Goal: Transaction & Acquisition: Purchase product/service

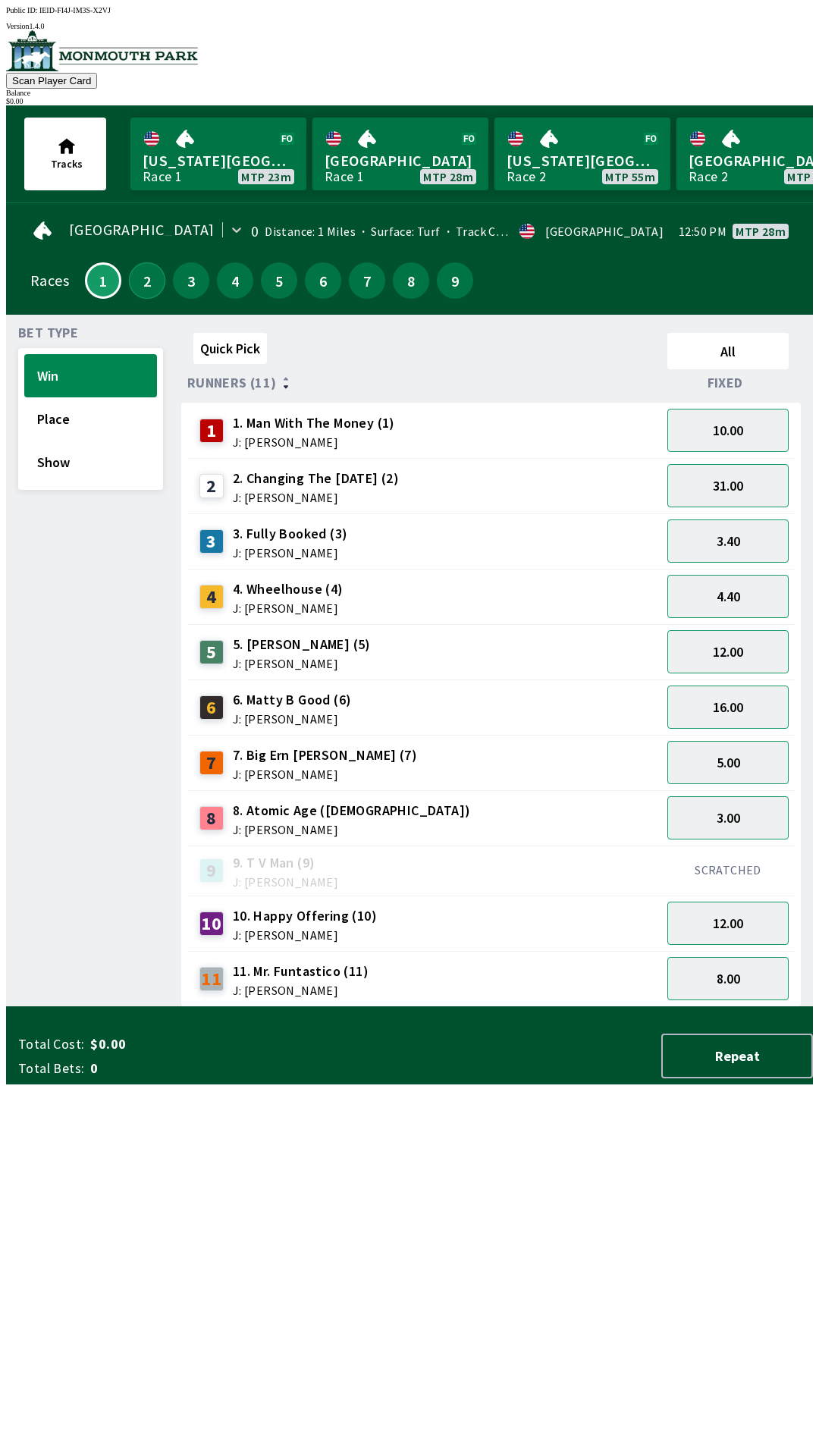
click at [141, 284] on button "2" at bounding box center [147, 280] width 36 height 36
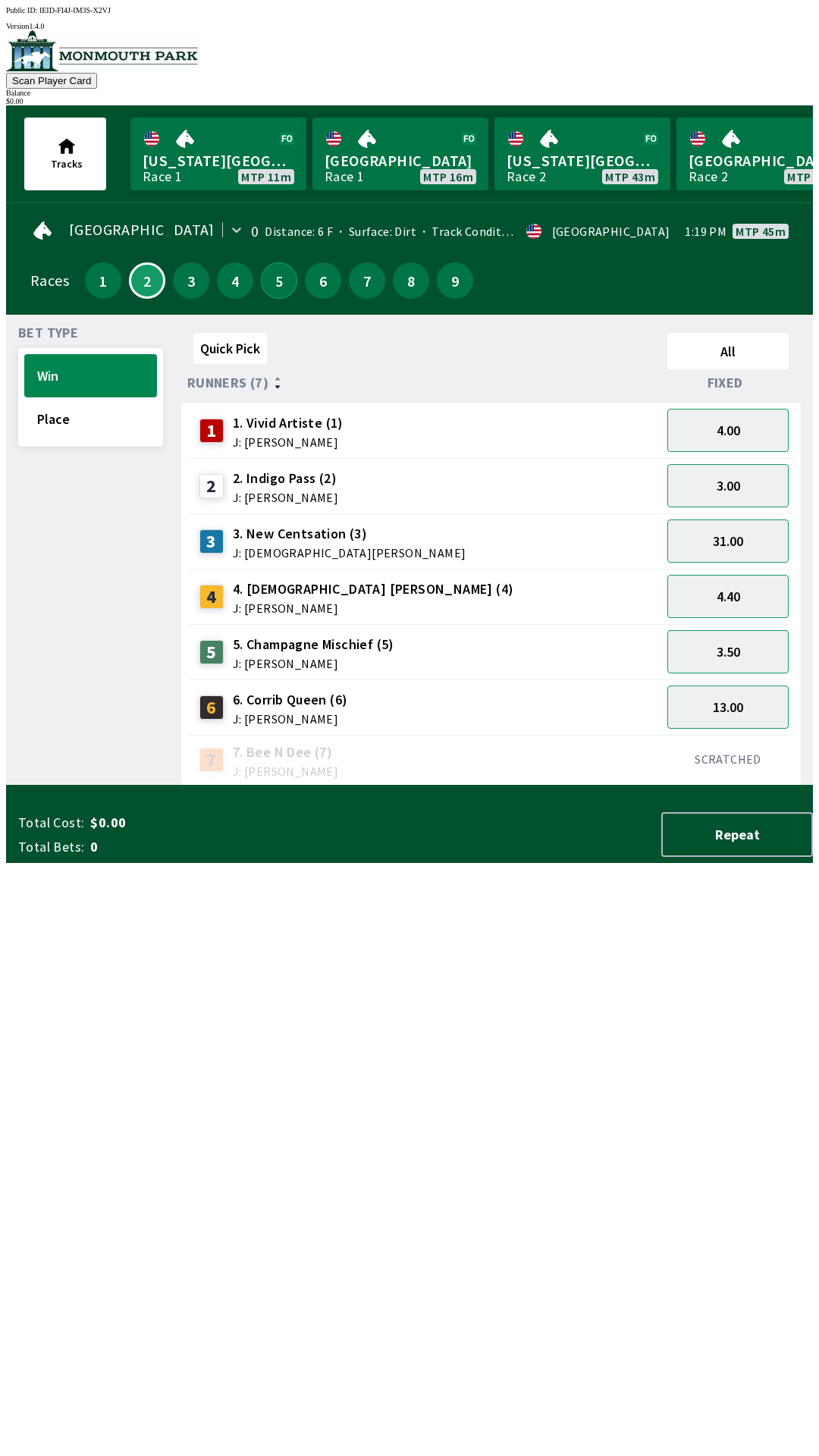
click at [267, 283] on button "5" at bounding box center [279, 280] width 36 height 36
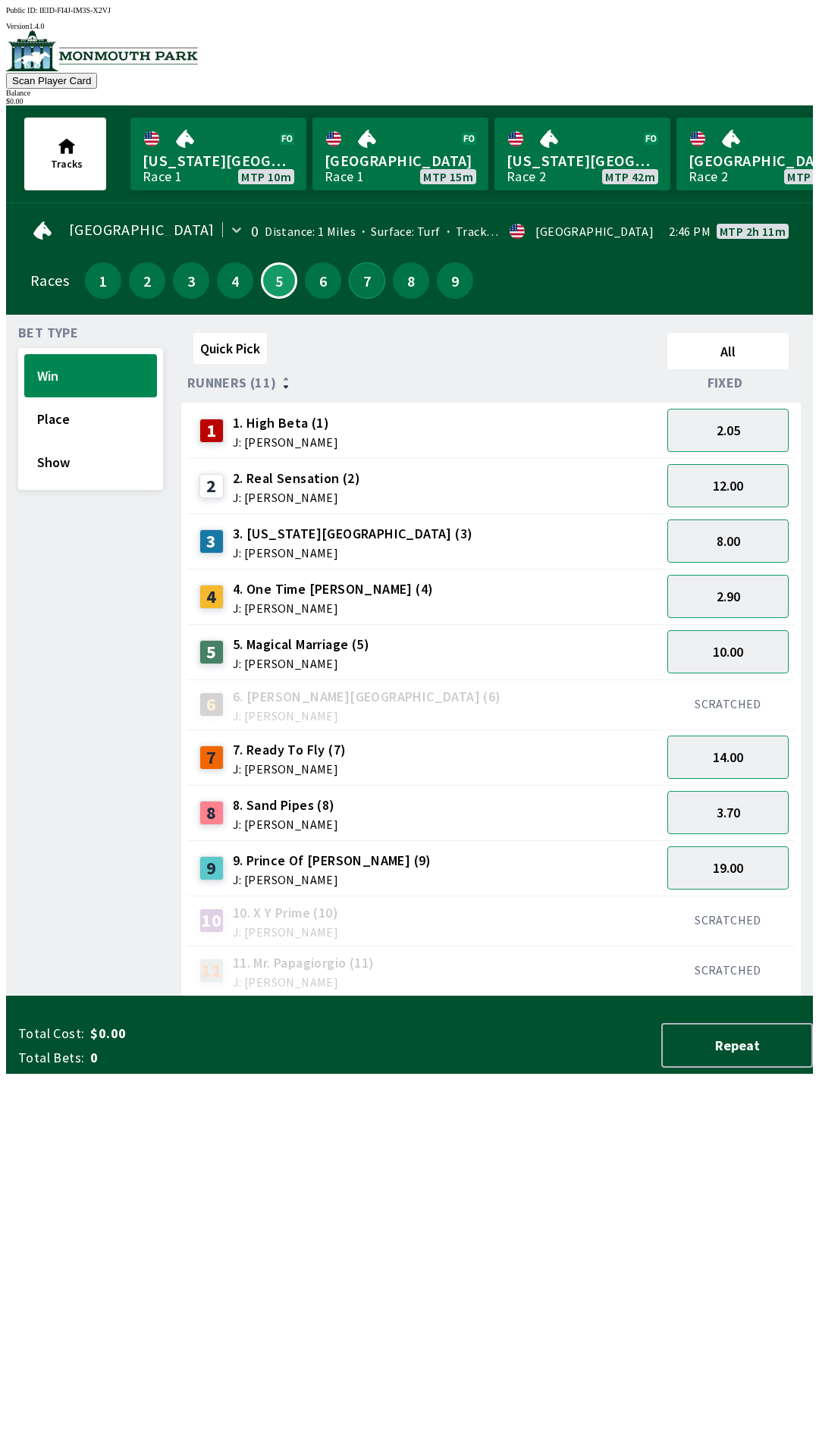
click at [354, 281] on button "7" at bounding box center [366, 280] width 36 height 36
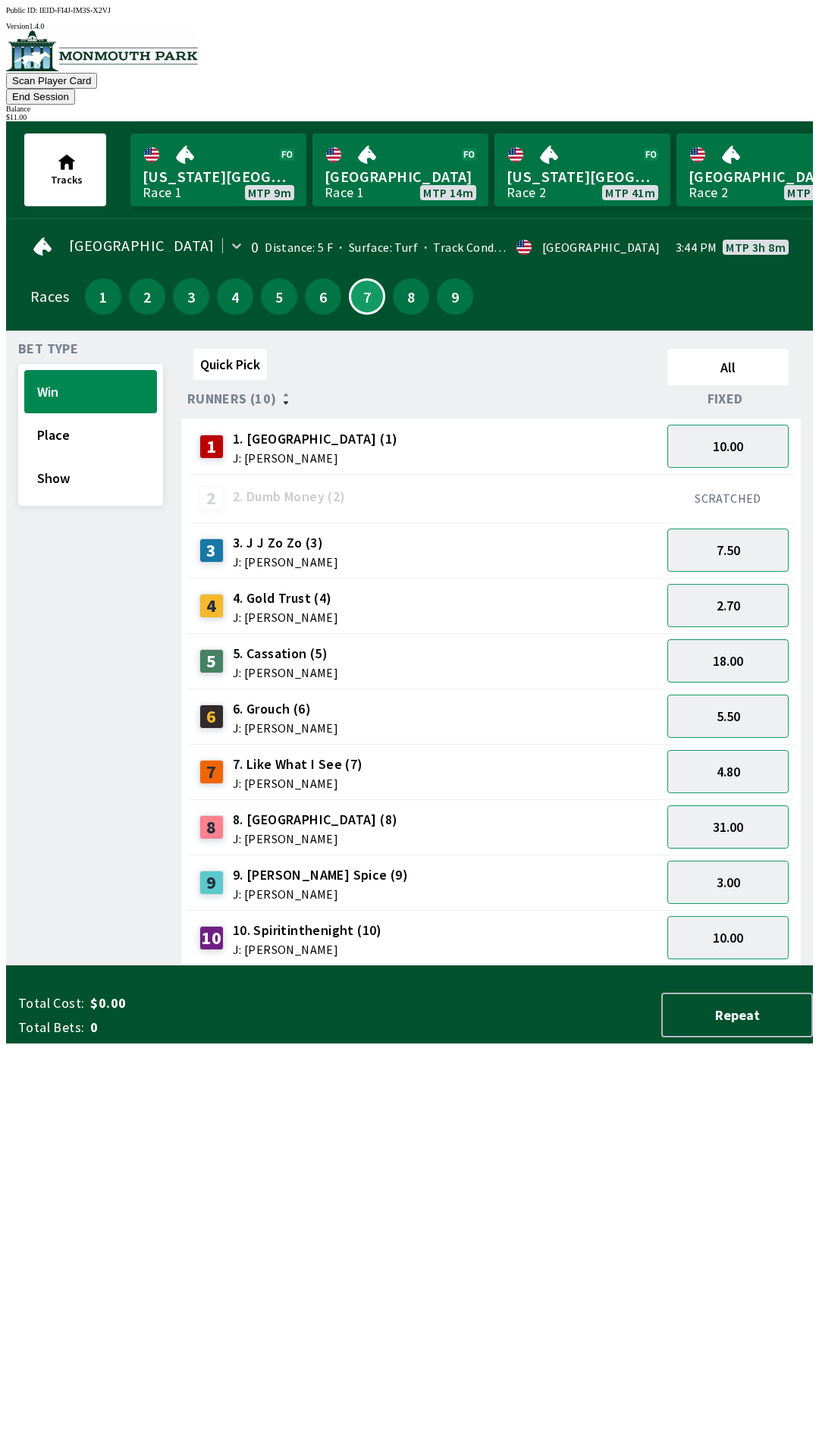
click at [502, 966] on div "Quick Pick All Runners (10) Fixed 1 1. Vesparo (1) J: [PERSON_NAME] 10.00 2 2. …" at bounding box center [497, 655] width 632 height 624
click at [719, 819] on button "31.00" at bounding box center [728, 827] width 121 height 43
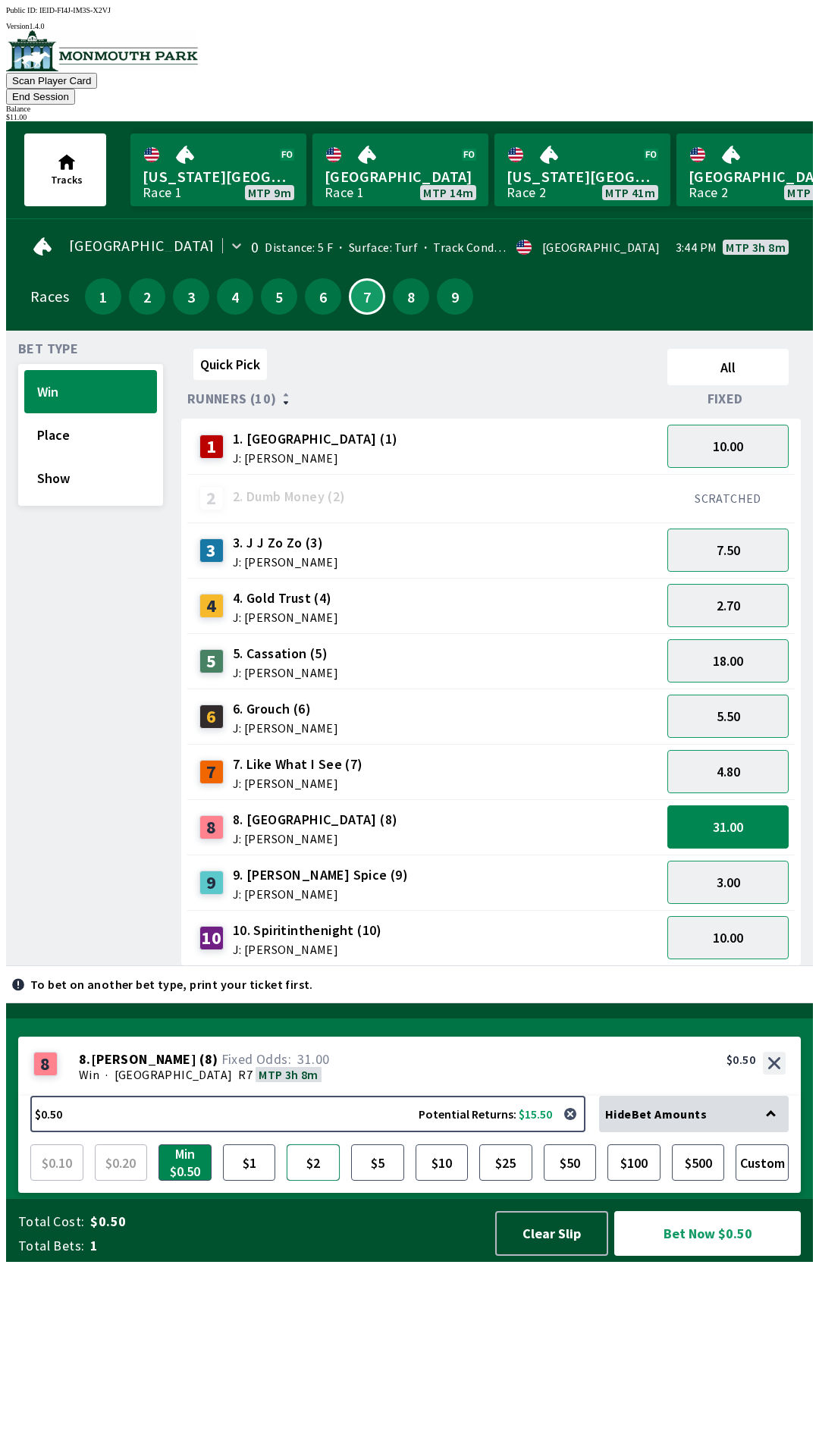
click at [317, 1181] on button "$2" at bounding box center [313, 1162] width 53 height 36
click at [712, 1256] on button "Bet Now $2.00" at bounding box center [707, 1234] width 186 height 45
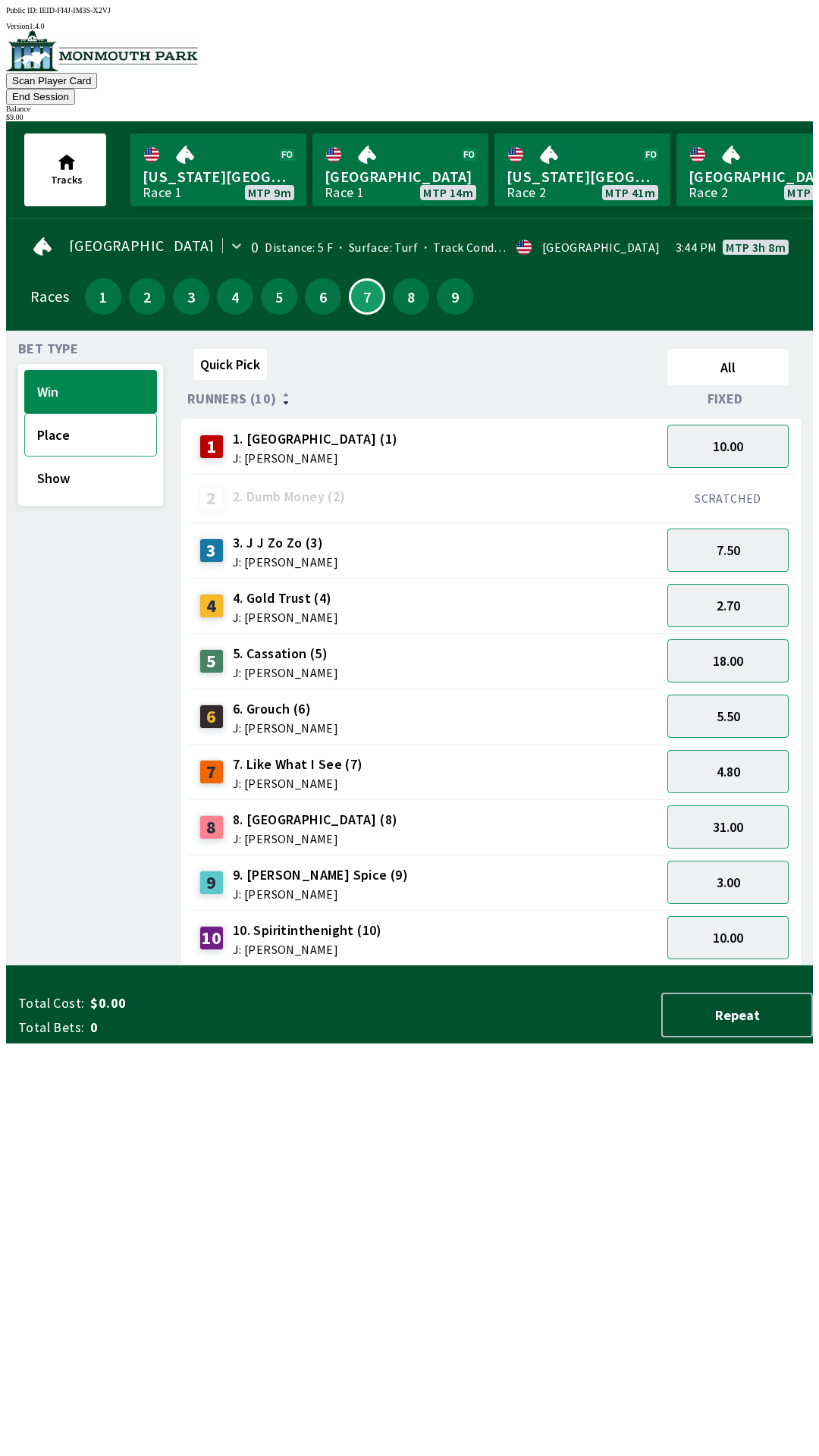
click at [44, 430] on button "Place" at bounding box center [90, 435] width 133 height 43
click at [731, 811] on button "13.00" at bounding box center [728, 827] width 121 height 43
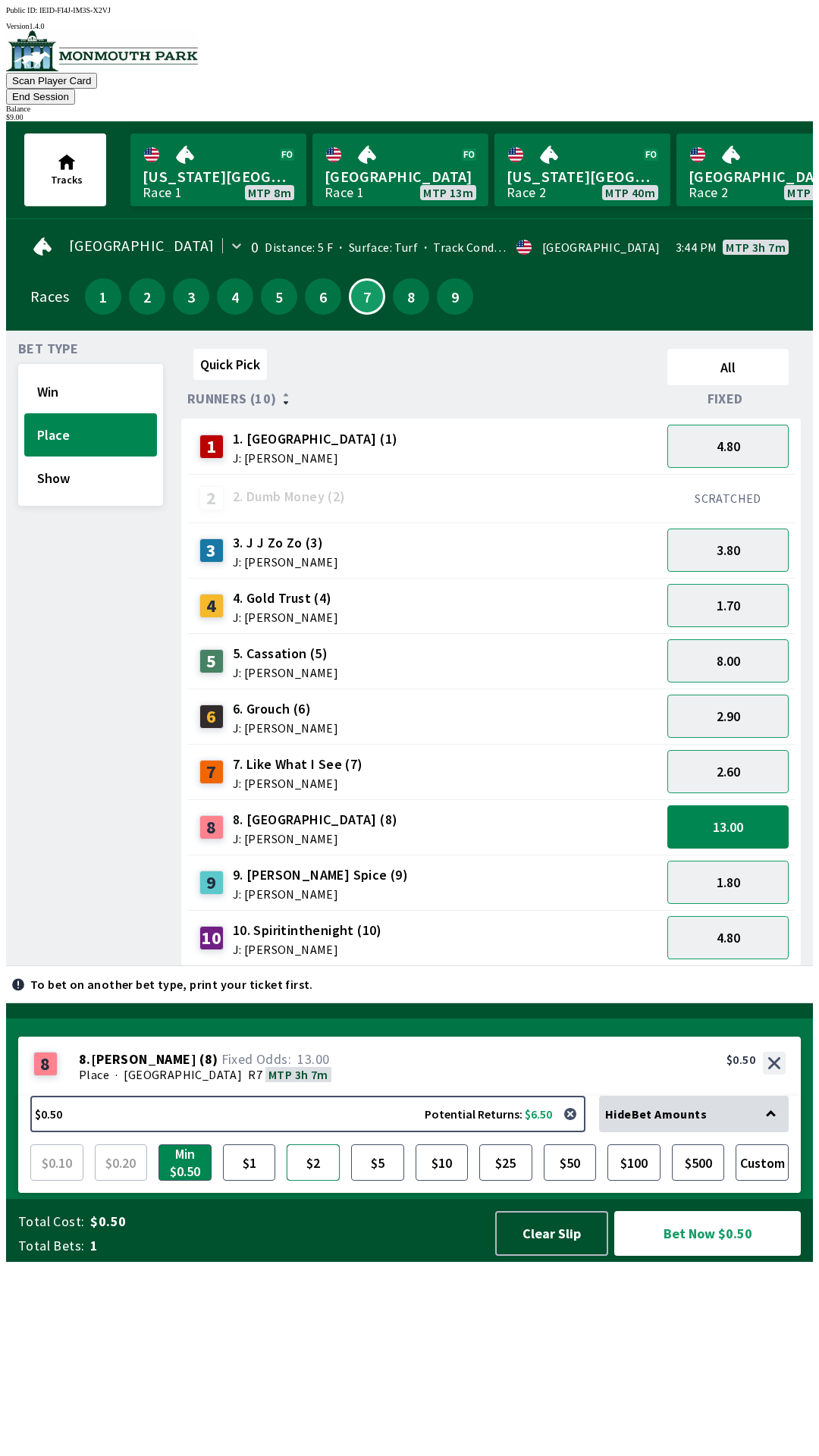
click at [312, 1181] on button "$2" at bounding box center [313, 1162] width 53 height 36
click at [703, 1256] on button "Bet Now $2.00" at bounding box center [707, 1234] width 186 height 45
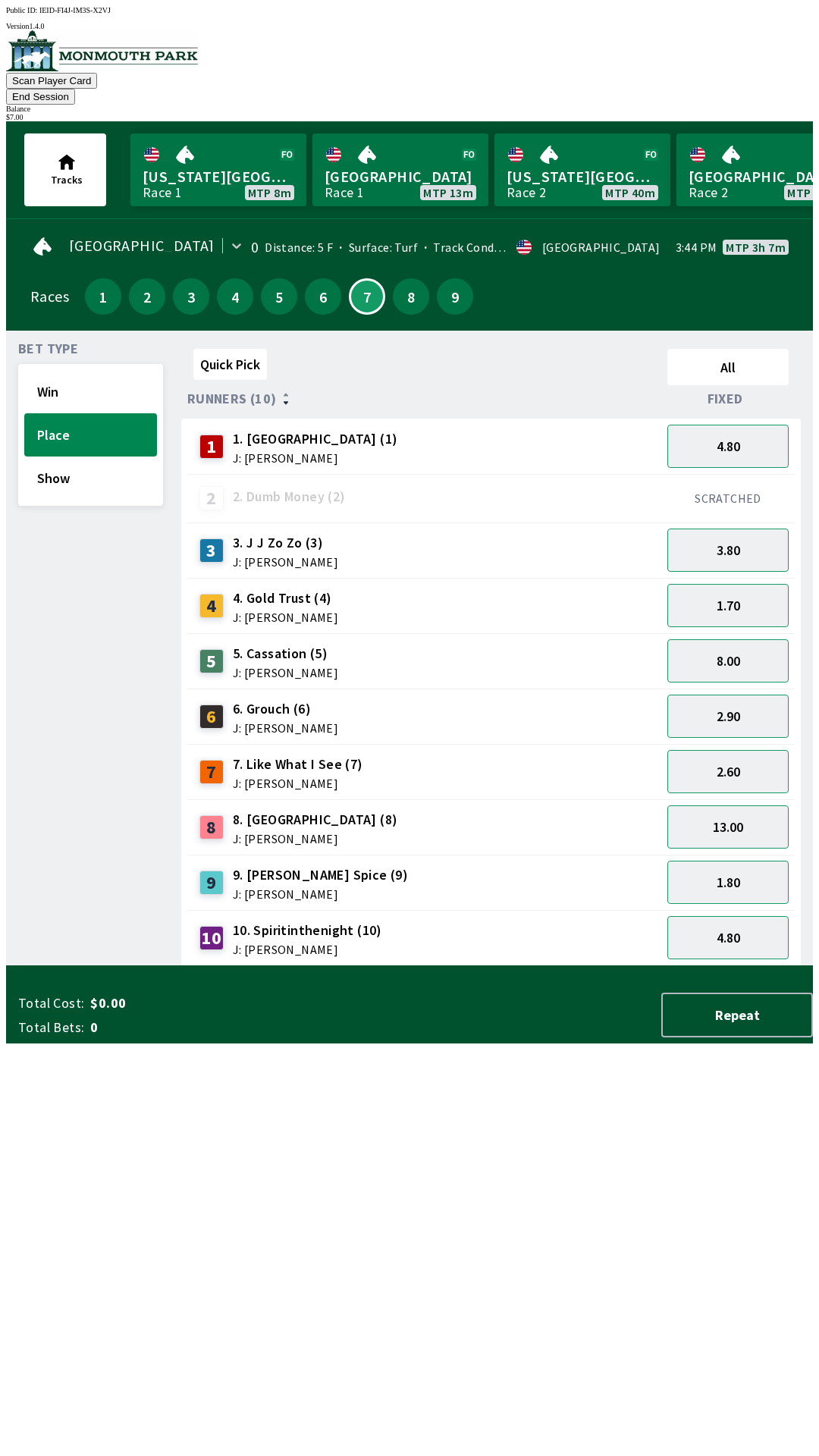
click at [352, 943] on div "Quick Pick All Runners (10) Fixed 1 1. Vesparo (1) J: [PERSON_NAME] 4.80 2 2. D…" at bounding box center [497, 655] width 632 height 624
click at [56, 462] on button "Show" at bounding box center [90, 478] width 133 height 43
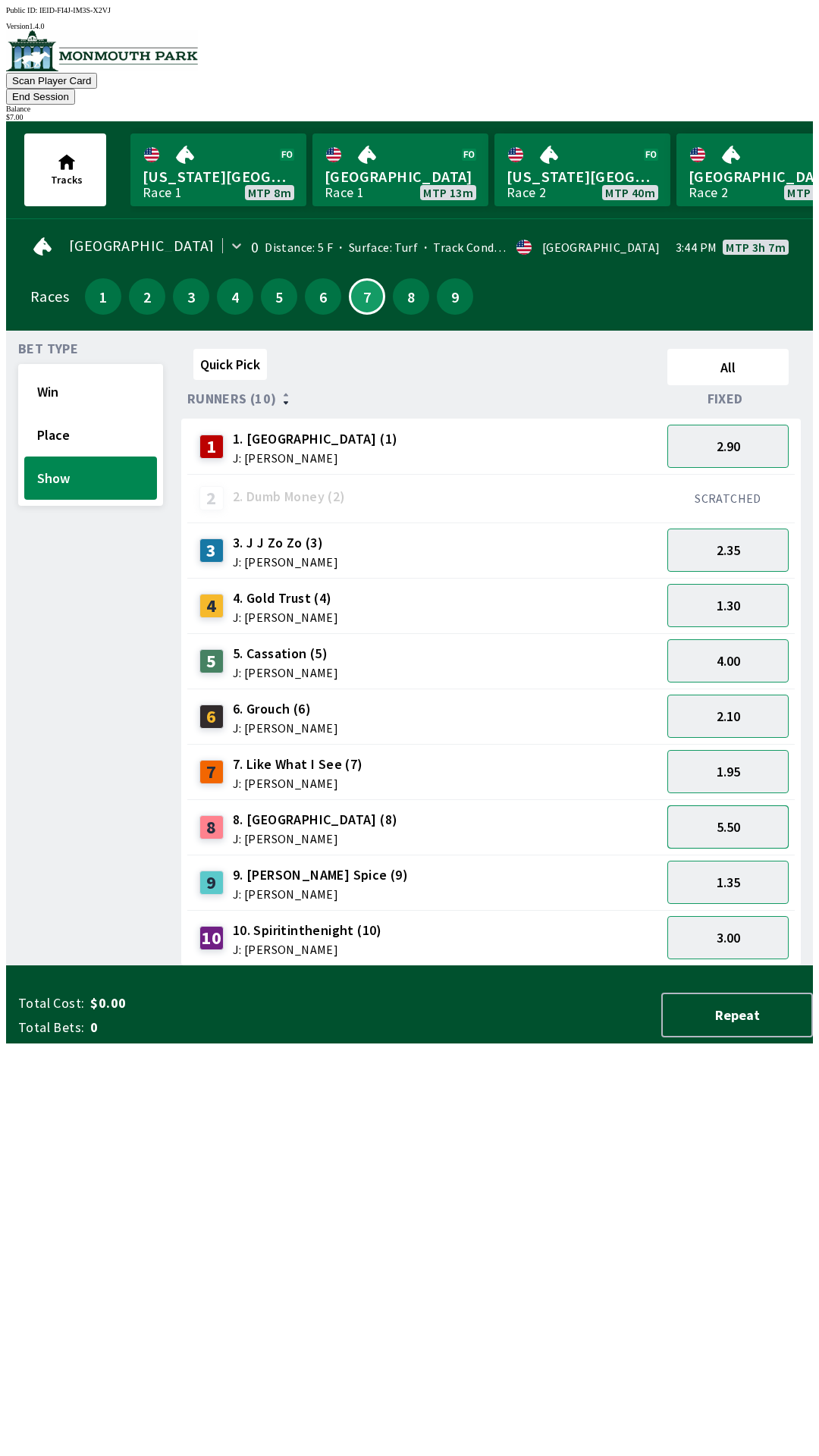
click at [722, 818] on button "5.50" at bounding box center [728, 827] width 121 height 43
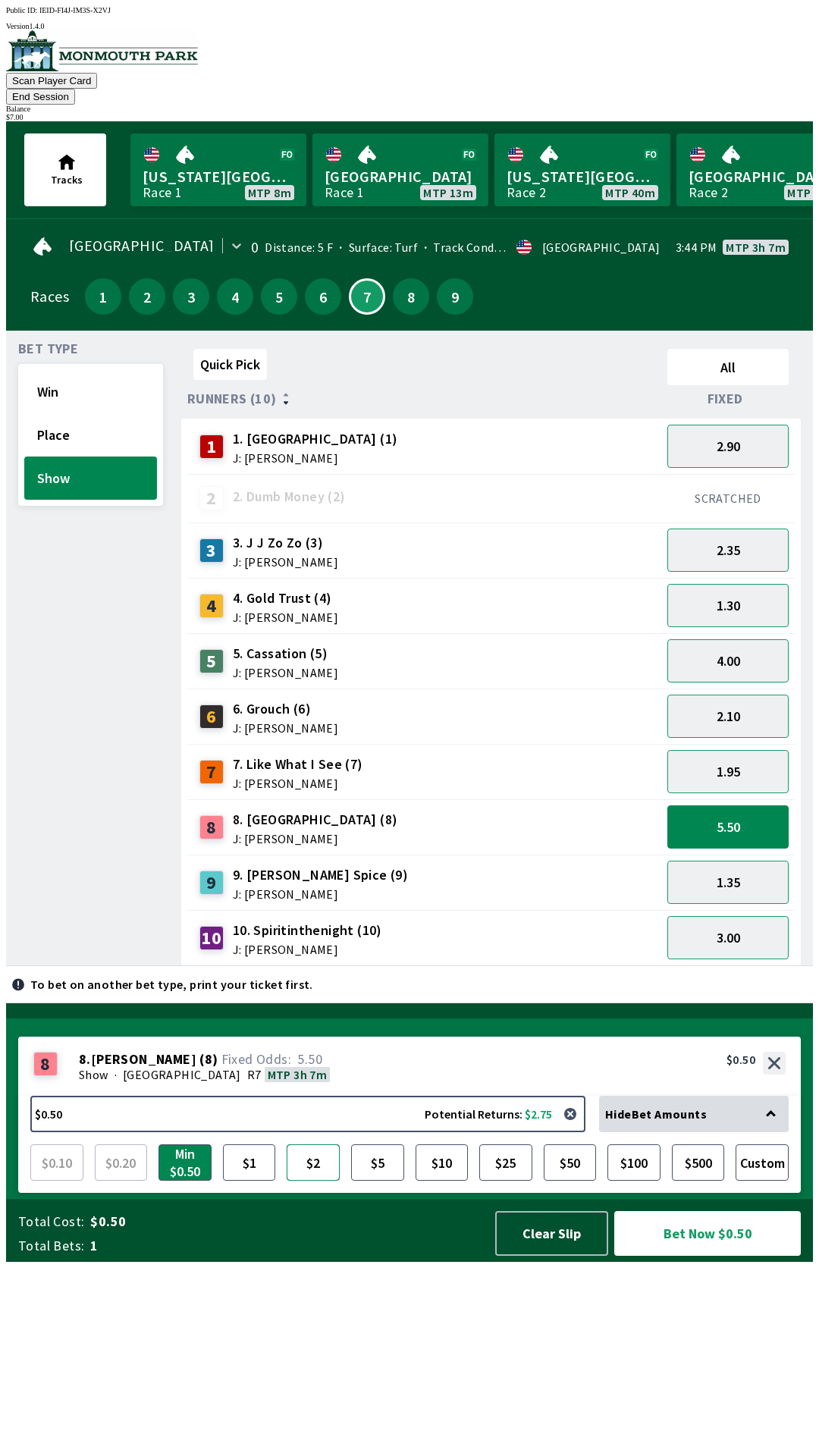
click at [318, 1181] on button "$2" at bounding box center [313, 1162] width 53 height 36
click at [709, 1256] on button "Bet Now $2.00" at bounding box center [707, 1234] width 186 height 45
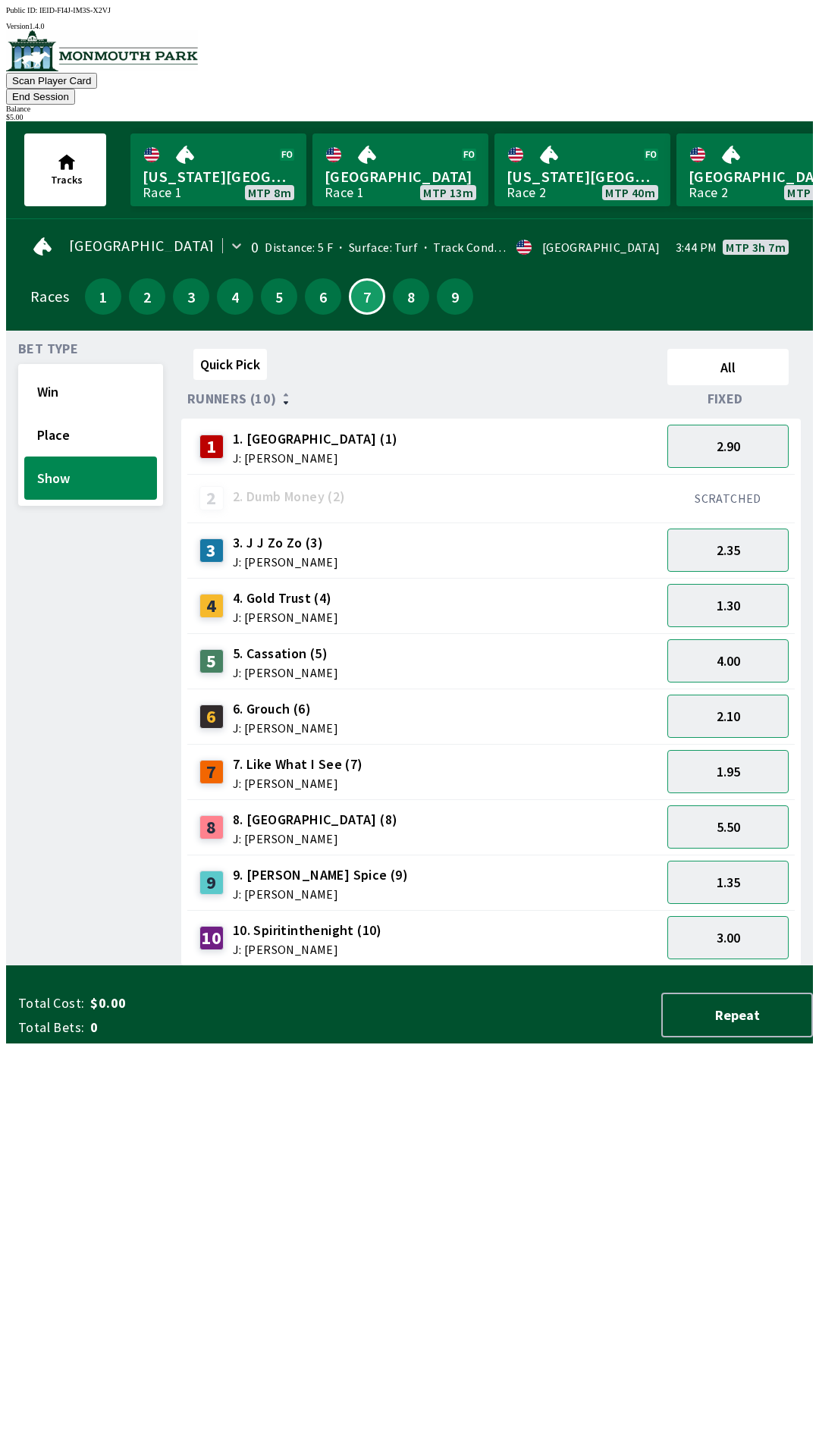
click at [453, 966] on div "Quick Pick All Runners (10) Fixed 1 1. Vesparo (1) J: [PERSON_NAME] 2.90 2 2. D…" at bounding box center [497, 655] width 632 height 624
click at [75, 89] on button "End Session" at bounding box center [40, 96] width 69 height 16
